Goal: Transaction & Acquisition: Purchase product/service

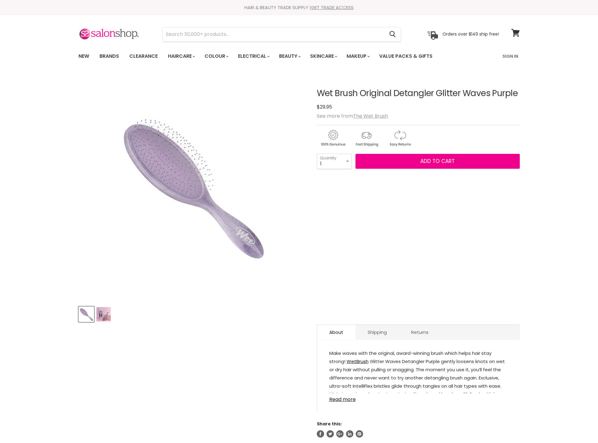
click at [101, 314] on img "Product thumbnails" at bounding box center [103, 314] width 14 height 14
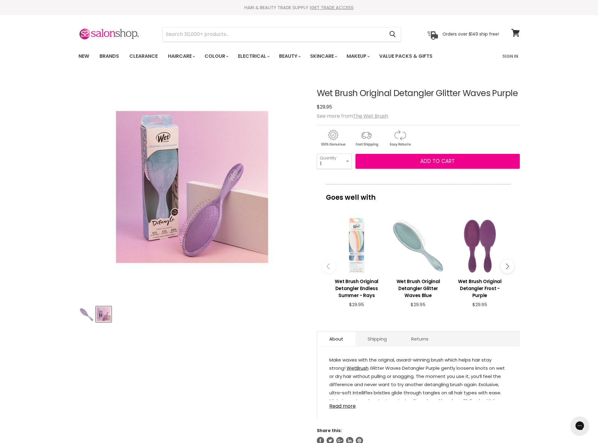
click at [359, 235] on div "Main content" at bounding box center [356, 245] width 55 height 55
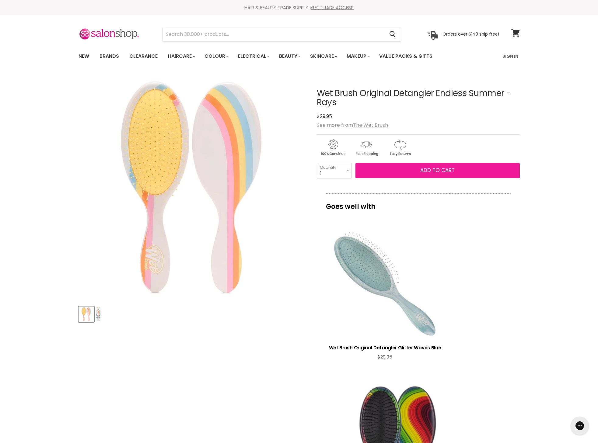
click at [394, 174] on button "Add to cart" at bounding box center [437, 170] width 164 height 15
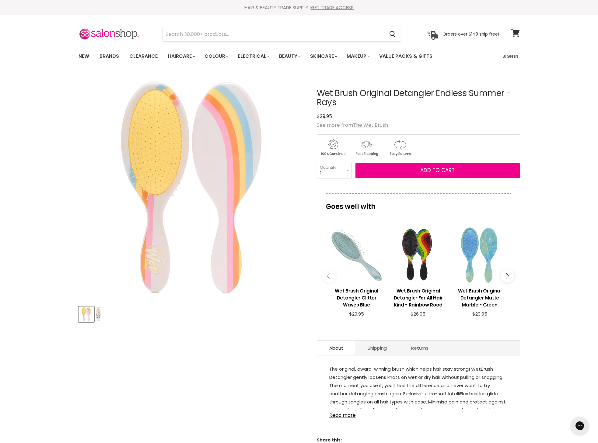
click at [508, 281] on button "Main content" at bounding box center [507, 276] width 14 height 14
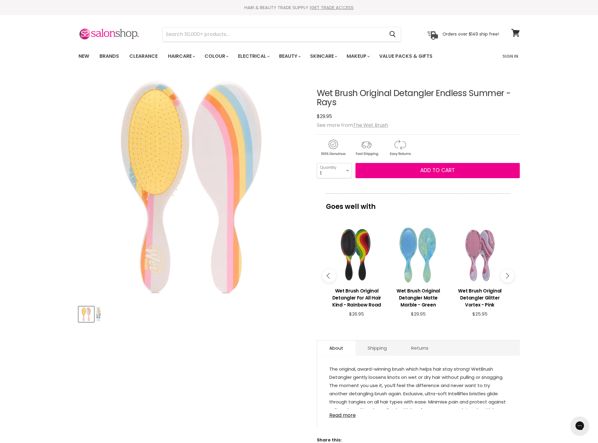
click at [511, 276] on button "Main content" at bounding box center [507, 276] width 14 height 14
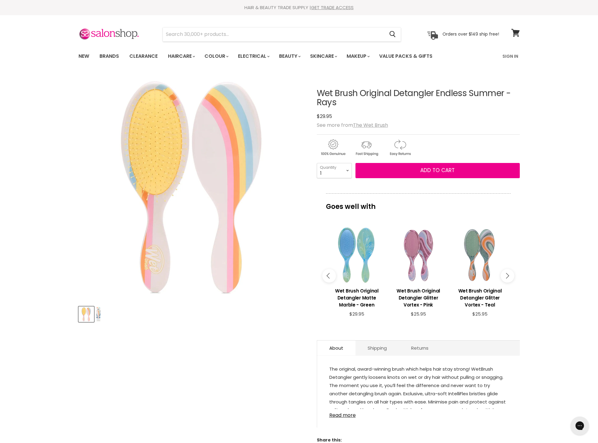
click at [511, 276] on button "Main content" at bounding box center [507, 276] width 14 height 14
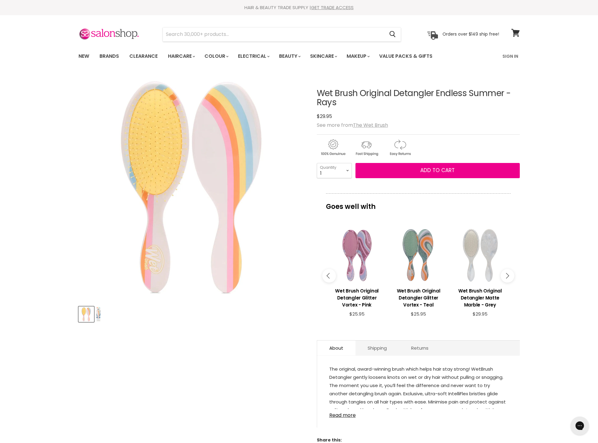
click at [511, 276] on button "Main content" at bounding box center [507, 276] width 14 height 14
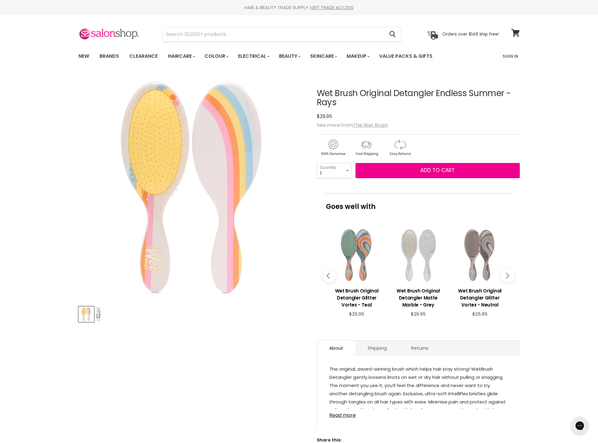
click at [511, 276] on button "Main content" at bounding box center [507, 276] width 14 height 14
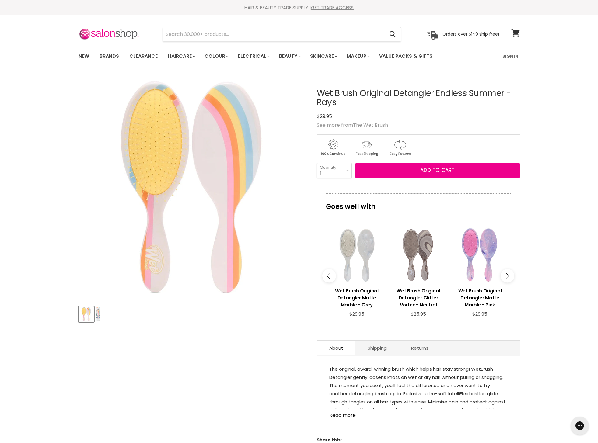
click at [511, 277] on button "Main content" at bounding box center [507, 276] width 14 height 14
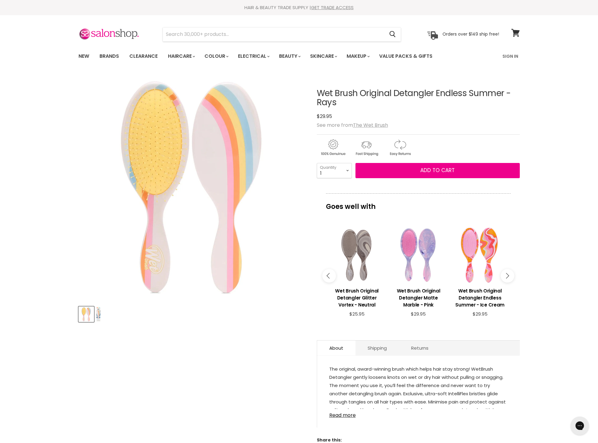
click at [511, 277] on button "Main content" at bounding box center [507, 276] width 14 height 14
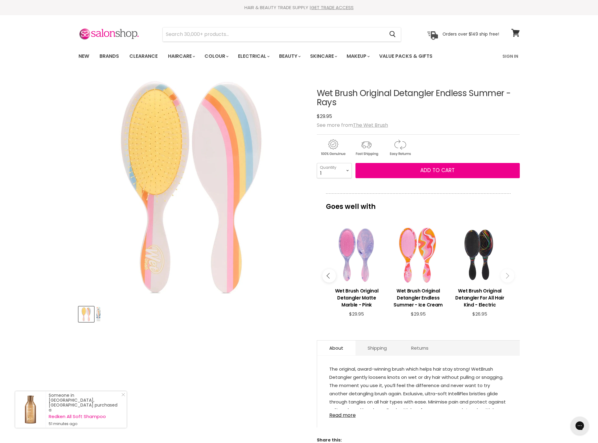
click at [511, 277] on button "Main content" at bounding box center [507, 276] width 14 height 14
click at [505, 278] on icon "Main content" at bounding box center [505, 275] width 5 height 5
